Goal: Find specific page/section: Find specific page/section

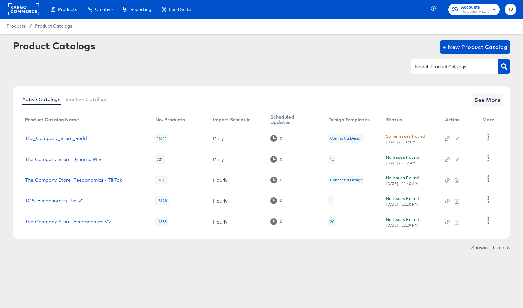
click at [25, 10] on rect at bounding box center [23, 9] width 31 height 12
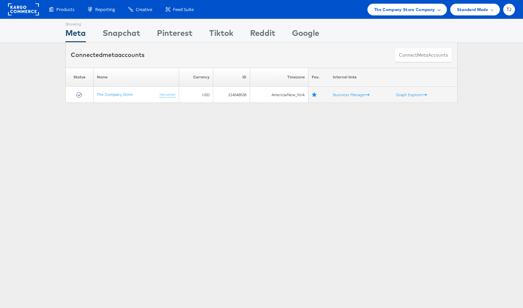
click at [422, 7] on span "The Company Store Company" at bounding box center [404, 9] width 61 height 7
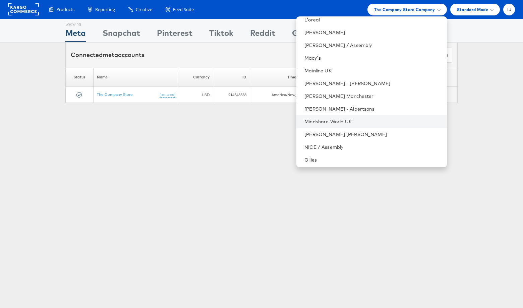
scroll to position [729, 0]
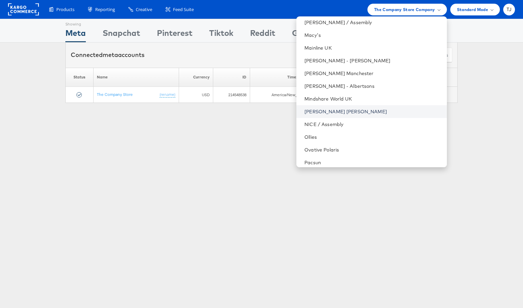
click at [369, 110] on link "Neiman Marcus" at bounding box center [373, 111] width 137 height 7
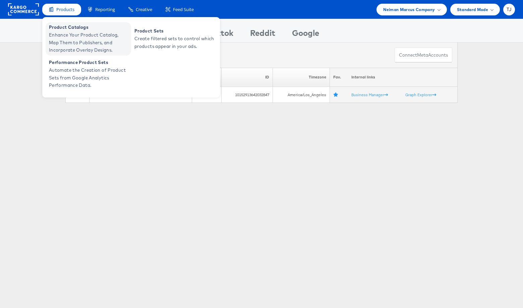
click at [62, 38] on span "Enhance Your Product Catalog, Map Them to Publishers, and Incorporate Overlay D…" at bounding box center [89, 42] width 80 height 23
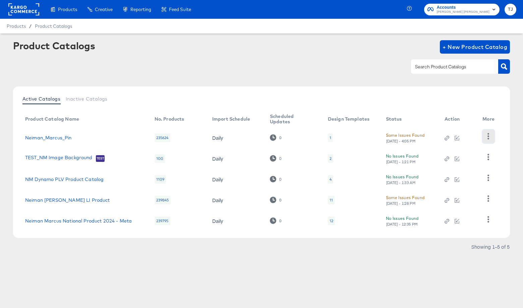
click at [490, 137] on icon "button" at bounding box center [488, 136] width 6 height 6
click at [465, 162] on div "HUD Checks (Internal)" at bounding box center [461, 161] width 67 height 11
click at [403, 135] on div "Some Issues Found" at bounding box center [405, 135] width 39 height 7
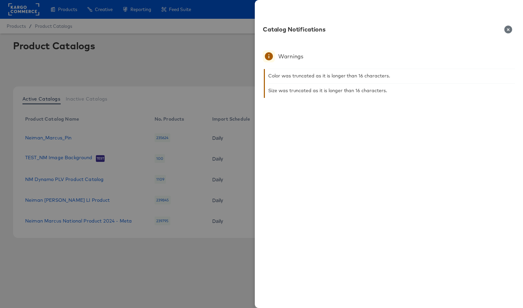
click at [510, 29] on icon "button" at bounding box center [508, 29] width 8 height 8
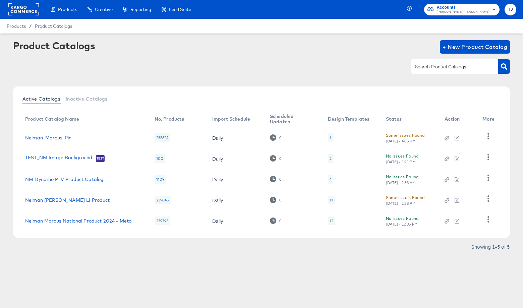
click at [27, 9] on rect at bounding box center [23, 9] width 31 height 12
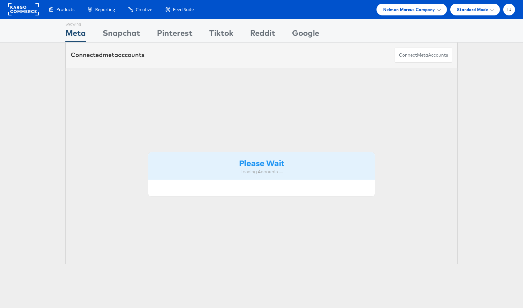
click at [436, 11] on div "Neiman Marcus Company" at bounding box center [411, 9] width 57 height 7
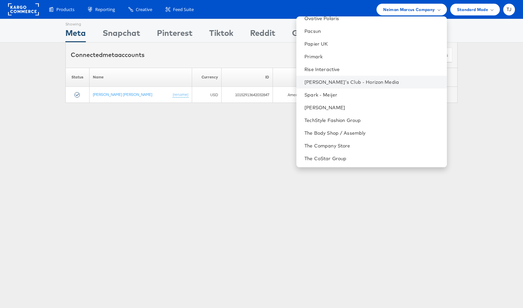
scroll to position [846, 0]
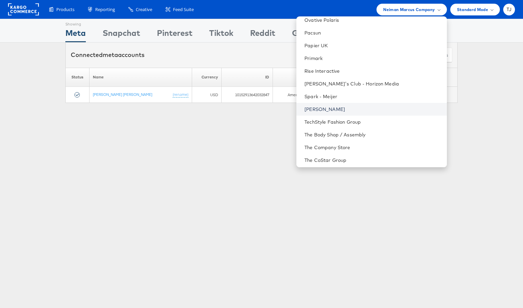
click at [384, 106] on link "[PERSON_NAME]" at bounding box center [373, 109] width 137 height 7
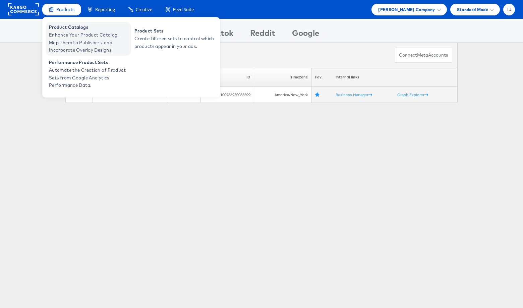
click at [60, 29] on span "Product Catalogs" at bounding box center [89, 27] width 80 height 8
